Goal: Transaction & Acquisition: Purchase product/service

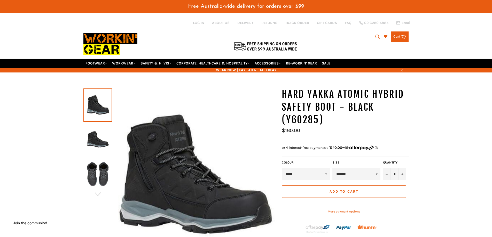
click at [91, 140] on img at bounding box center [98, 140] width 24 height 28
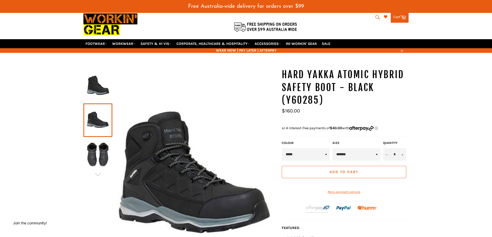
scroll to position [52, 0]
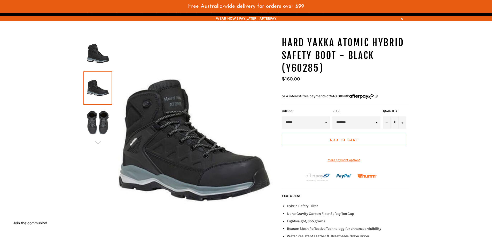
click at [96, 128] on img at bounding box center [98, 123] width 24 height 28
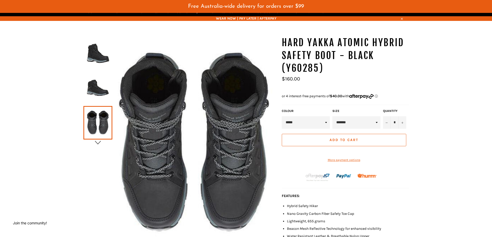
click at [99, 144] on icon "button" at bounding box center [98, 143] width 8 height 8
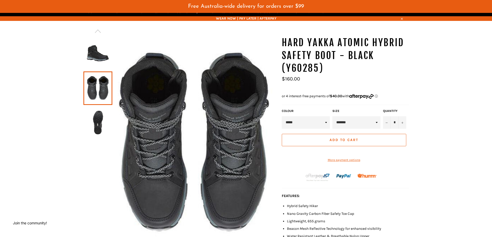
click at [97, 127] on img at bounding box center [98, 123] width 24 height 28
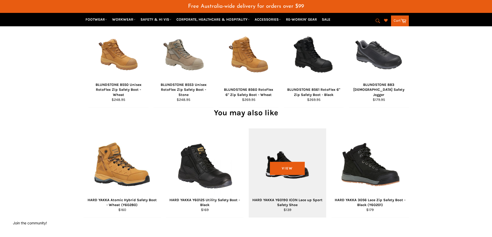
scroll to position [439, 0]
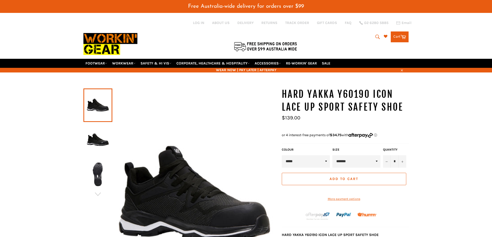
click at [377, 162] on select "******* ******* ******* ******* ******** ******** ******** ********" at bounding box center [356, 161] width 48 height 12
select select "********"
click at [332, 155] on select "******* ******* ******* ******* ******** ******** ******** ********" at bounding box center [356, 161] width 48 height 12
drag, startPoint x: 92, startPoint y: 140, endPoint x: 92, endPoint y: 143, distance: 2.8
click at [92, 140] on img at bounding box center [98, 140] width 24 height 28
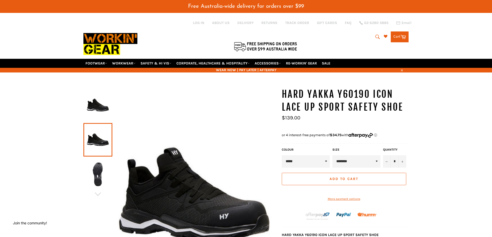
click at [97, 174] on img at bounding box center [98, 174] width 24 height 28
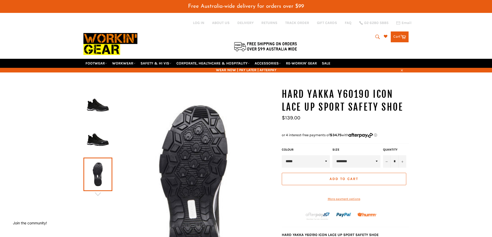
click at [95, 109] on img at bounding box center [98, 105] width 24 height 28
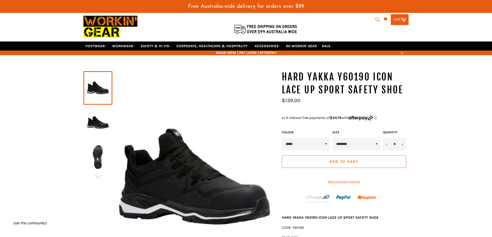
scroll to position [52, 0]
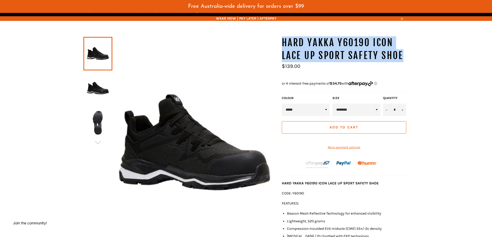
drag, startPoint x: 405, startPoint y: 57, endPoint x: 283, endPoint y: 38, distance: 123.3
click at [283, 38] on h1 "HARD YAKKA Y60190 ICON Lace up Sport Safety Shoe" at bounding box center [345, 49] width 127 height 26
